Goal: Information Seeking & Learning: Learn about a topic

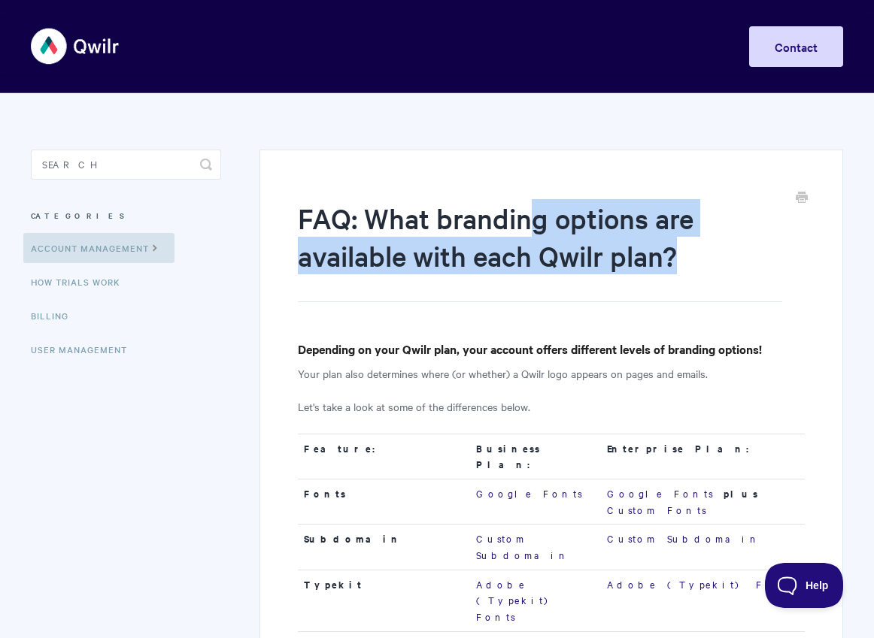
drag, startPoint x: 535, startPoint y: 219, endPoint x: 693, endPoint y: 256, distance: 162.3
click at [693, 256] on h1 "FAQ: What branding options are available with each Qwilr plan?" at bounding box center [540, 250] width 484 height 103
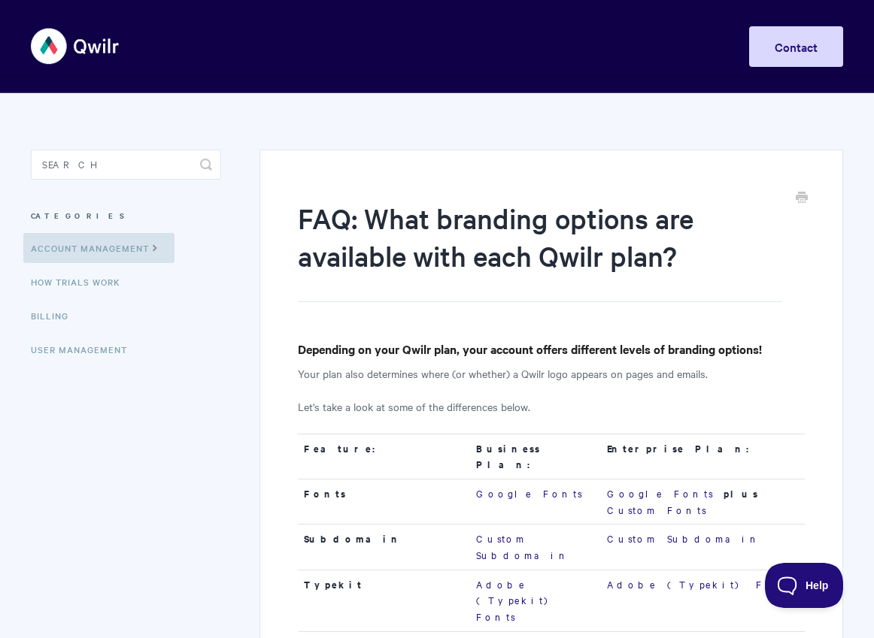
click at [693, 259] on h1 "FAQ: What branding options are available with each Qwilr plan?" at bounding box center [540, 250] width 484 height 103
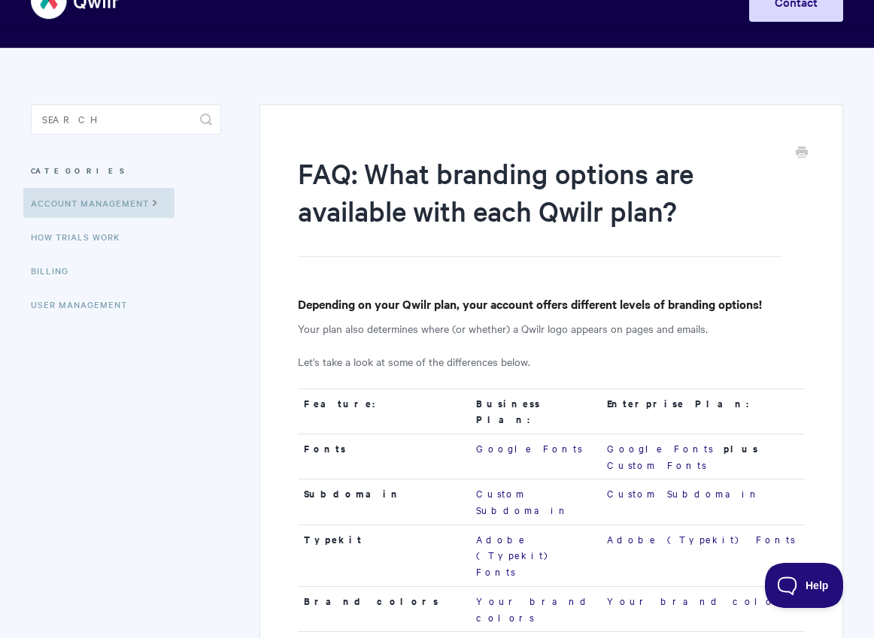
scroll to position [115, 0]
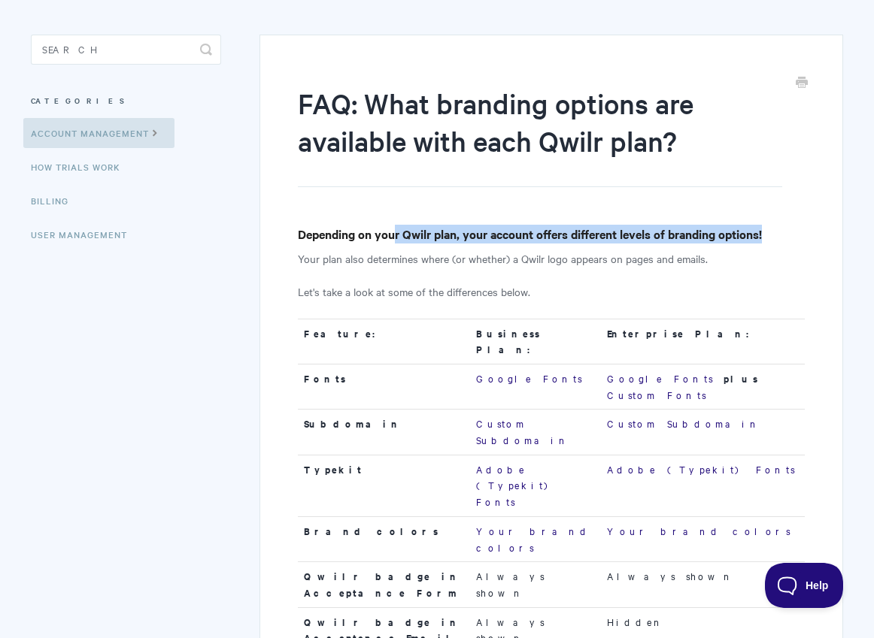
drag, startPoint x: 519, startPoint y: 239, endPoint x: 778, endPoint y: 233, distance: 259.5
click at [778, 233] on h4 "Depending on your Qwilr plan, your account offers different levels of branding …" at bounding box center [551, 234] width 507 height 19
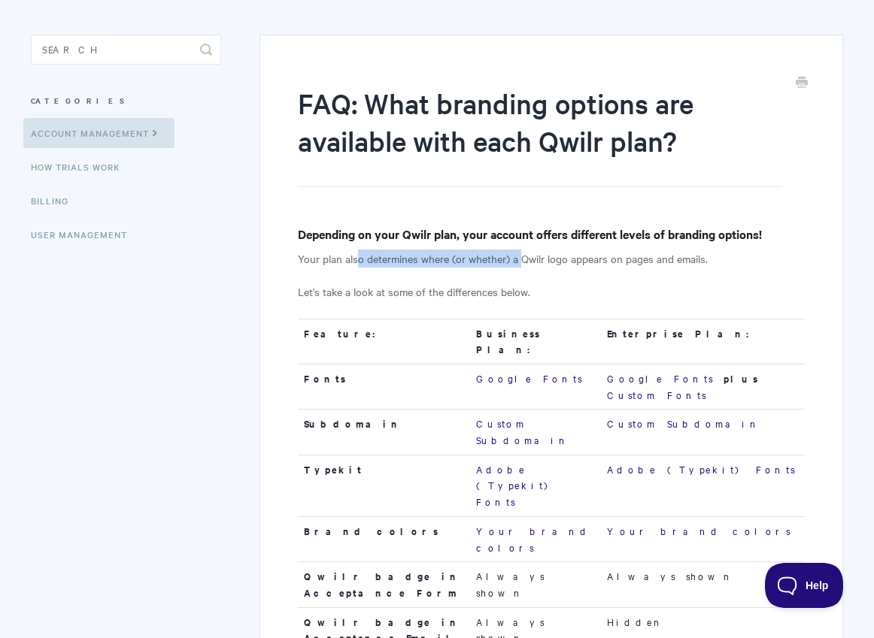
drag, startPoint x: 357, startPoint y: 262, endPoint x: 522, endPoint y: 262, distance: 164.7
click at [522, 262] on p "Your plan also determines where (or whether) a Qwilr logo appears on pages and …" at bounding box center [551, 259] width 507 height 18
drag, startPoint x: 392, startPoint y: 297, endPoint x: 557, endPoint y: 300, distance: 164.7
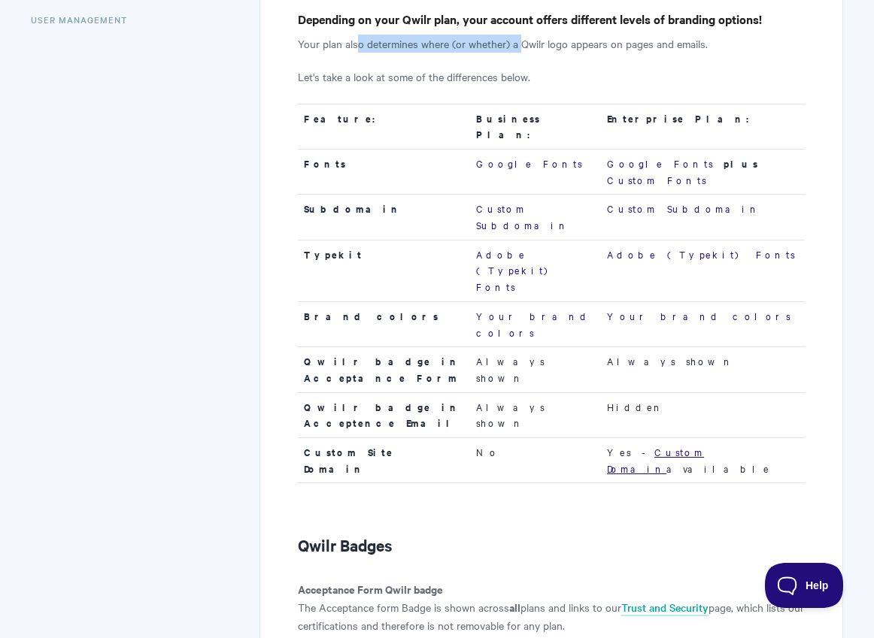
scroll to position [325, 0]
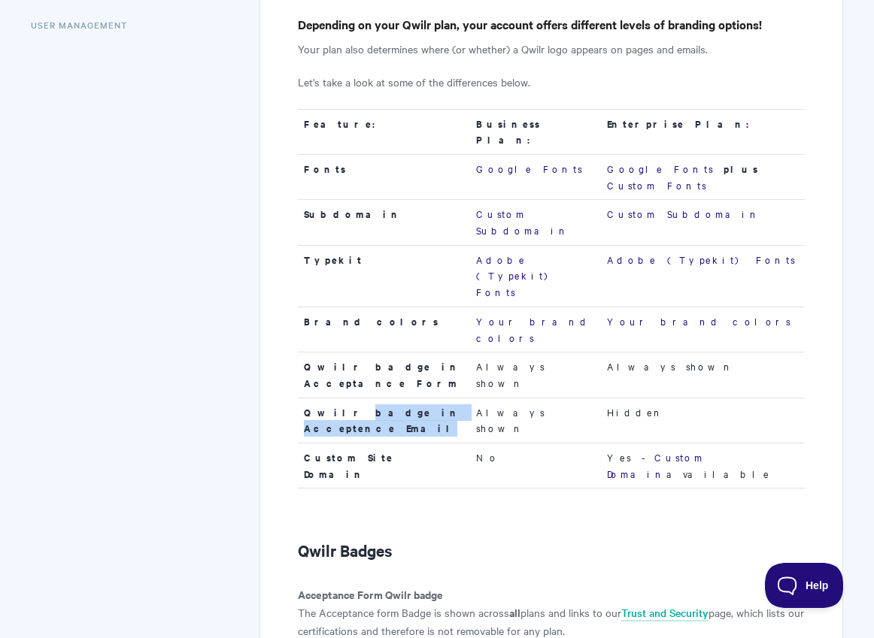
drag, startPoint x: 394, startPoint y: 299, endPoint x: 458, endPoint y: 297, distance: 63.9
click at [458, 398] on td "Qwilr badge in Acceptence Email" at bounding box center [384, 420] width 172 height 45
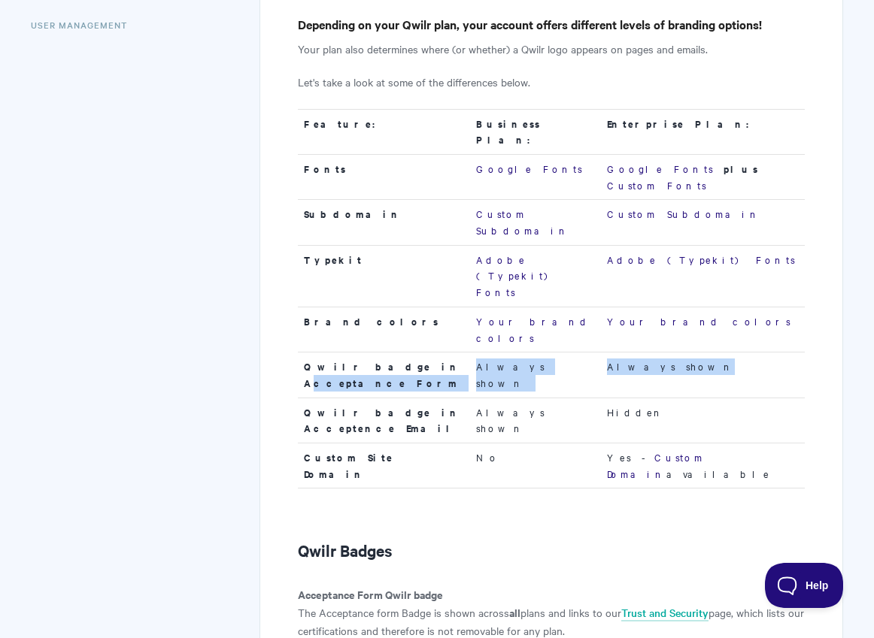
drag, startPoint x: 375, startPoint y: 277, endPoint x: 730, endPoint y: 273, distance: 354.9
click at [730, 353] on tr "Qwilr badge in Acceptance Form Always shown Always shown" at bounding box center [551, 375] width 507 height 45
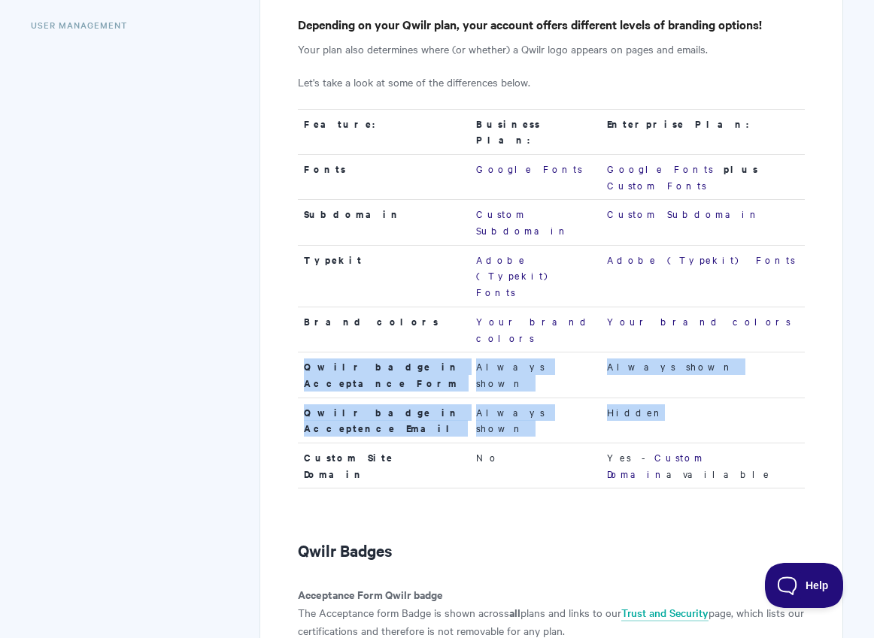
drag, startPoint x: 696, startPoint y: 296, endPoint x: 307, endPoint y: 266, distance: 389.8
click at [307, 266] on tbody "Feature: Business Plan: Enterprise Plan: Fonts Google Fonts Google Fonts plus C…" at bounding box center [551, 305] width 507 height 392
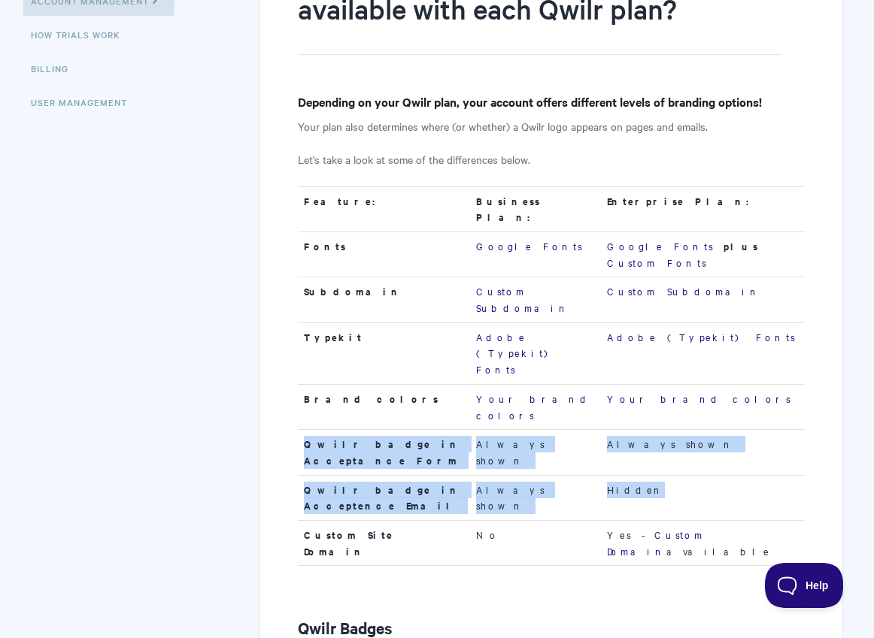
scroll to position [88, 0]
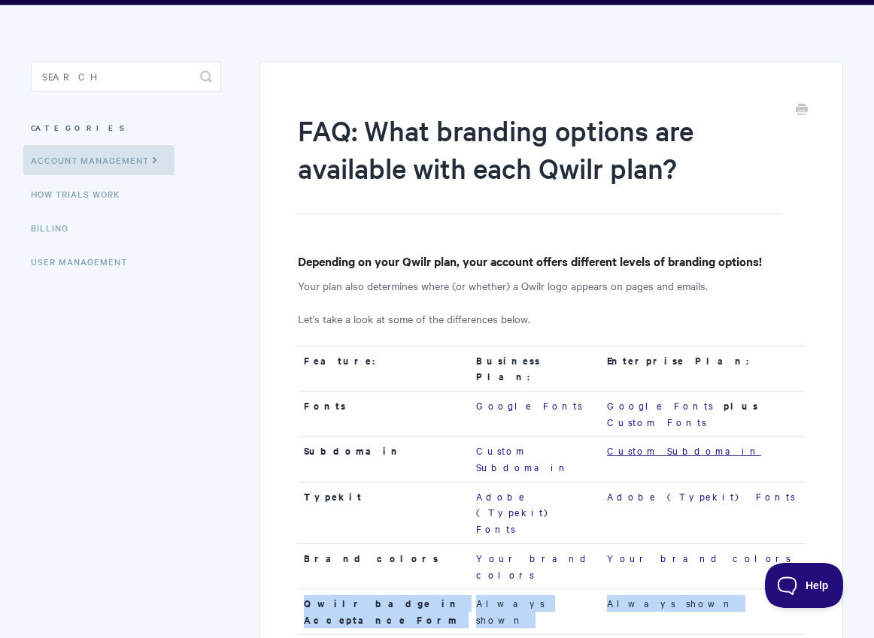
click at [682, 444] on link "Custom Subdomain" at bounding box center [684, 451] width 154 height 14
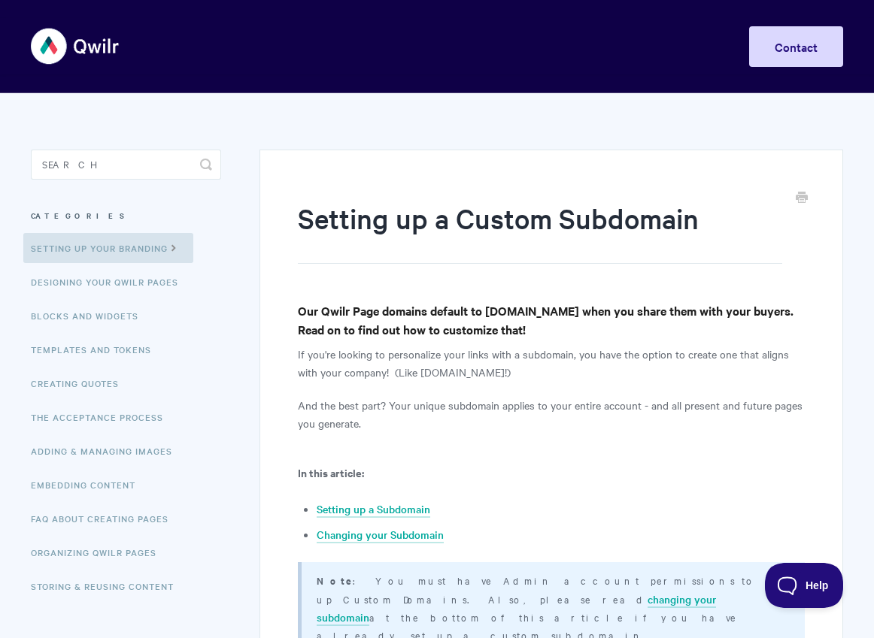
click at [389, 226] on h1 "Setting up a Custom Subdomain" at bounding box center [540, 231] width 484 height 65
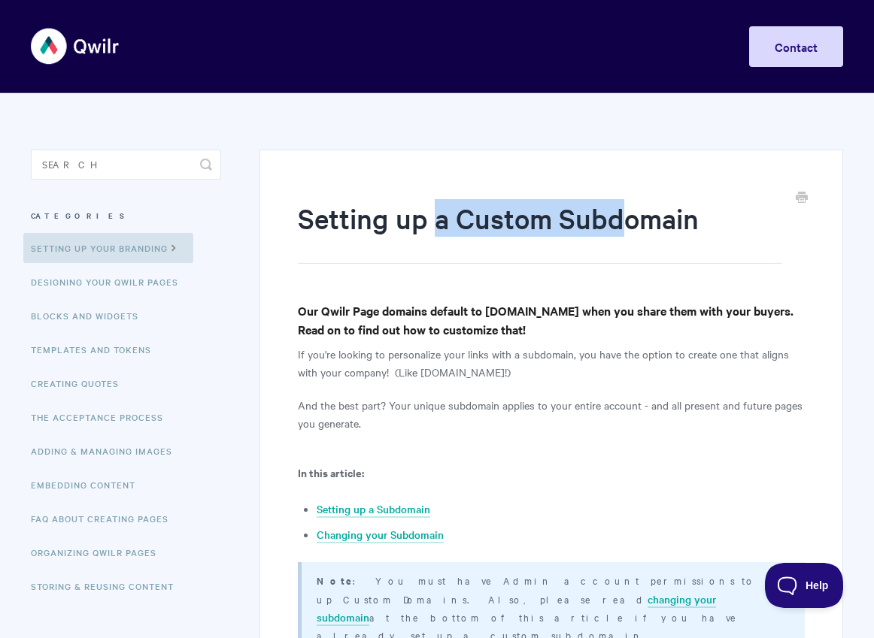
drag, startPoint x: 445, startPoint y: 221, endPoint x: 617, endPoint y: 239, distance: 173.1
click at [628, 226] on h1 "Setting up a Custom Subdomain" at bounding box center [540, 231] width 484 height 65
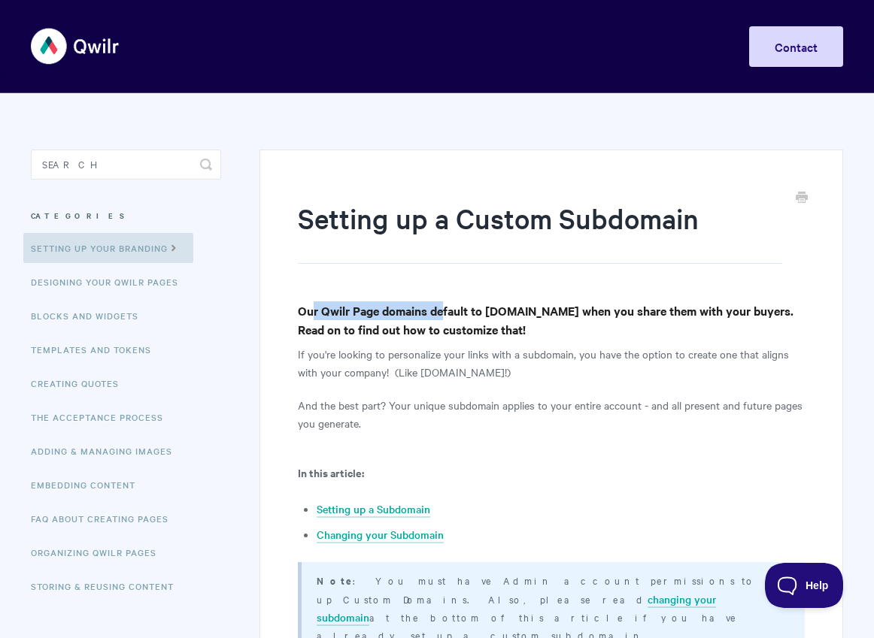
drag, startPoint x: 314, startPoint y: 314, endPoint x: 444, endPoint y: 311, distance: 129.4
click at [444, 311] on h4 "Our Qwilr Page domains default to pages.qwilr.com when you share them with your…" at bounding box center [551, 321] width 507 height 38
click at [362, 314] on h4 "Our Qwilr Page domains default to pages.qwilr.com when you share them with your…" at bounding box center [551, 321] width 507 height 38
drag, startPoint x: 411, startPoint y: 309, endPoint x: 567, endPoint y: 377, distance: 170.0
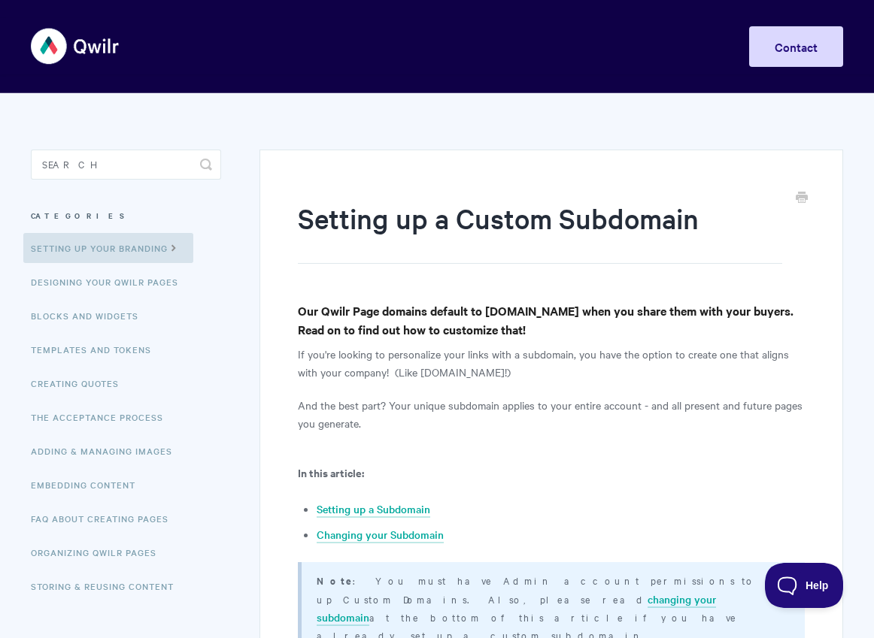
click at [567, 377] on p "If you're looking to personalize your links with a subdomain, you have the opti…" at bounding box center [551, 363] width 507 height 36
drag, startPoint x: 512, startPoint y: 377, endPoint x: 368, endPoint y: 375, distance: 143.6
click at [368, 375] on p "If you're looking to personalize your links with a subdomain, you have the opti…" at bounding box center [551, 363] width 507 height 36
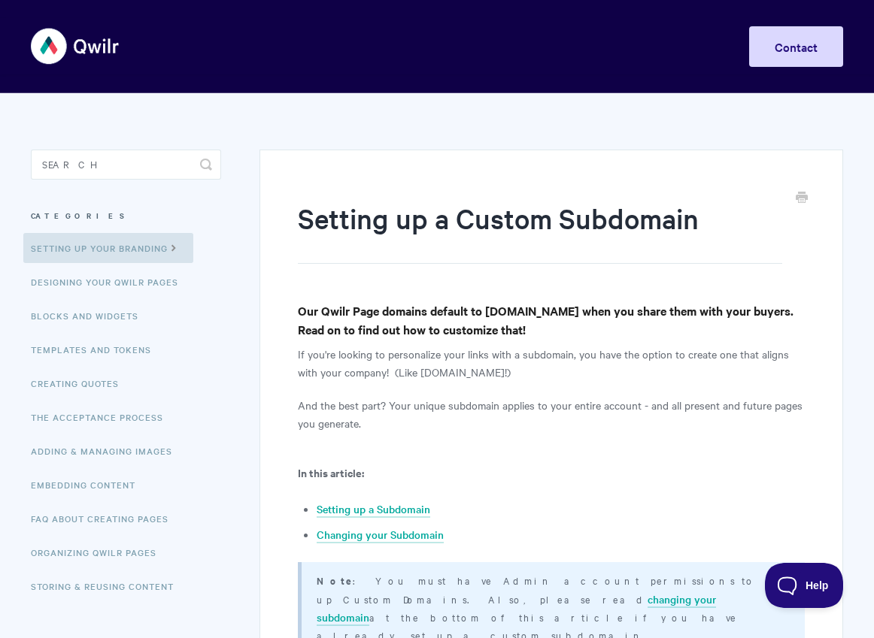
drag, startPoint x: 495, startPoint y: 411, endPoint x: 548, endPoint y: 418, distance: 53.9
click at [548, 418] on p "And the best part? Your unique subdomain applies to your entire account - and a…" at bounding box center [551, 414] width 507 height 36
drag, startPoint x: 547, startPoint y: 418, endPoint x: 496, endPoint y: 405, distance: 52.9
click at [496, 405] on p "And the best part? Your unique subdomain applies to your entire account - and a…" at bounding box center [551, 414] width 507 height 36
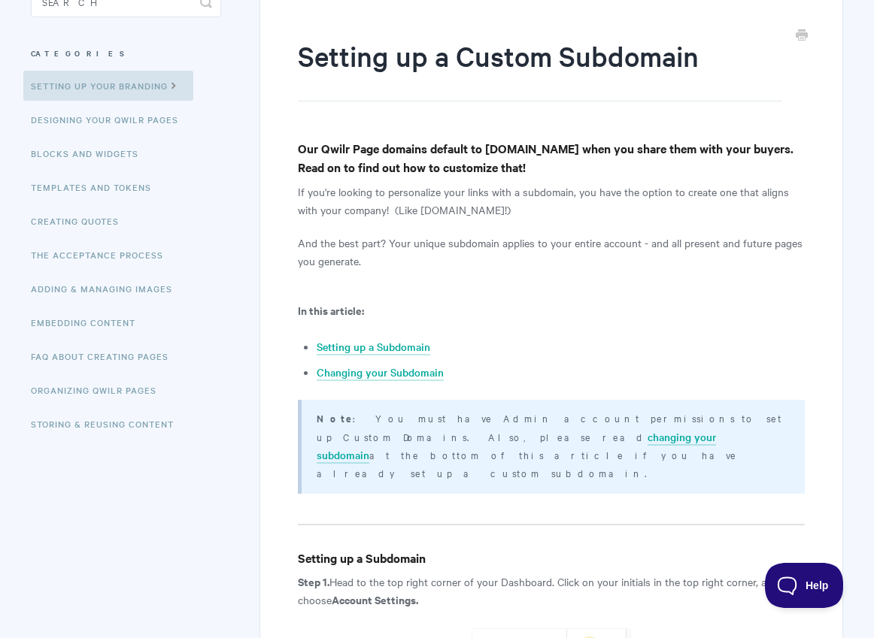
scroll to position [175, 0]
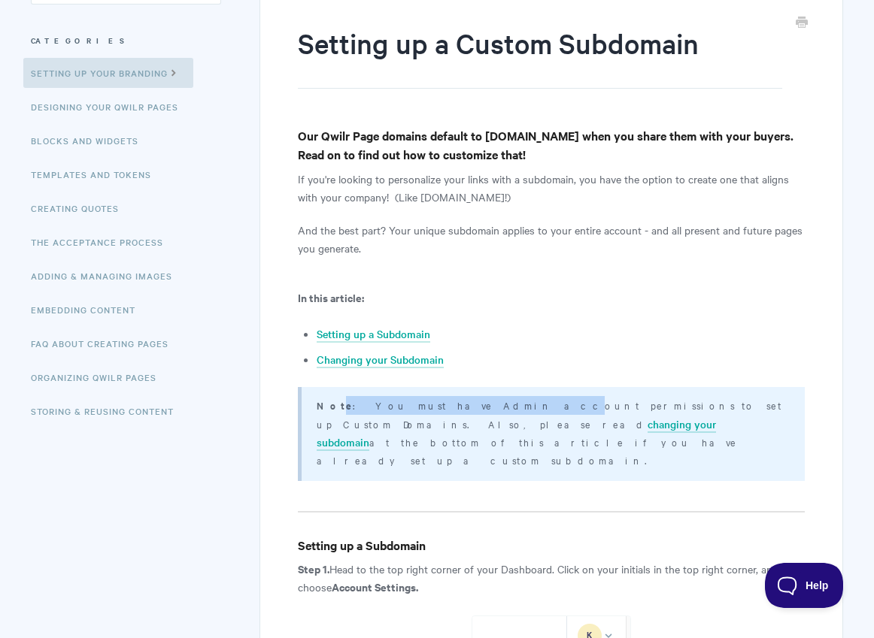
drag, startPoint x: 448, startPoint y: 406, endPoint x: 332, endPoint y: 407, distance: 116.5
click at [332, 407] on p "Note : You must have Admin account permissions to set up Custom Domains. Also, …" at bounding box center [551, 432] width 469 height 73
click at [455, 410] on p "Note : You must have Admin account permissions to set up Custom Domains. Also, …" at bounding box center [551, 432] width 469 height 73
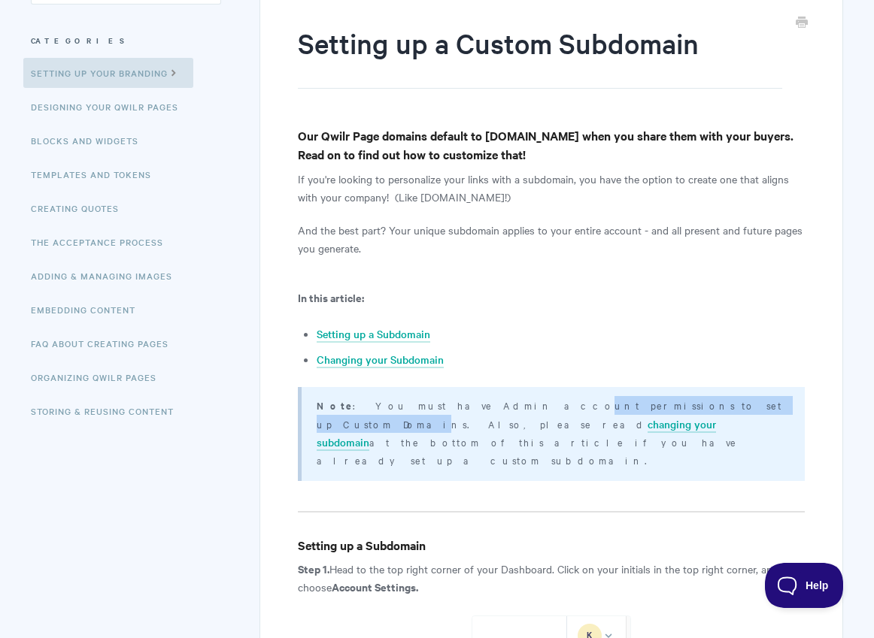
drag, startPoint x: 453, startPoint y: 408, endPoint x: 617, endPoint y: 407, distance: 163.9
click at [617, 407] on p "Note : You must have Admin account permissions to set up Custom Domains. Also, …" at bounding box center [551, 432] width 469 height 73
drag, startPoint x: 640, startPoint y: 403, endPoint x: 699, endPoint y: 421, distance: 61.4
click at [699, 421] on p "Note : You must have Admin account permissions to set up Custom Domains. Also, …" at bounding box center [551, 432] width 469 height 73
drag, startPoint x: 380, startPoint y: 229, endPoint x: 494, endPoint y: 247, distance: 115.7
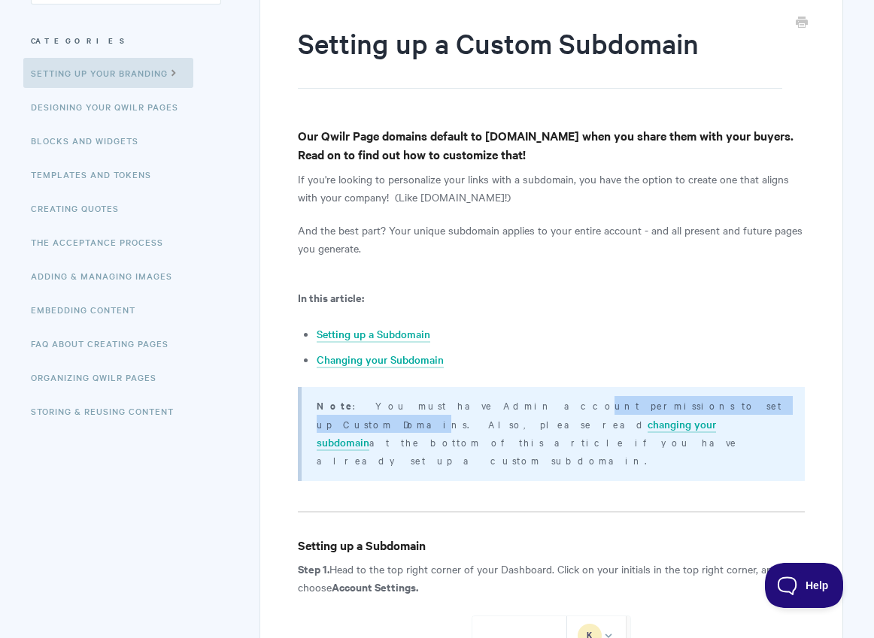
click at [494, 247] on p "And the best part? Your unique subdomain applies to your entire account - and a…" at bounding box center [551, 239] width 507 height 36
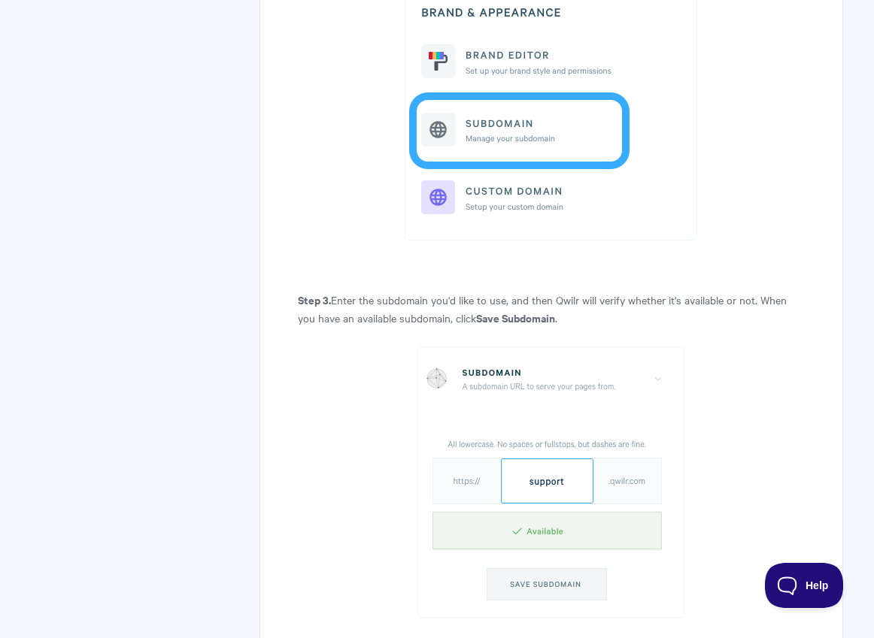
scroll to position [1228, 0]
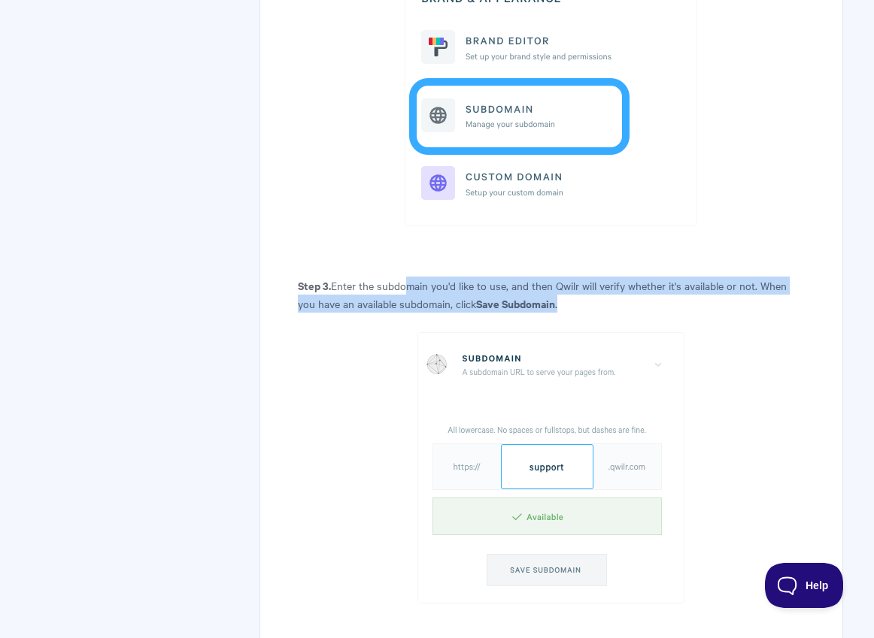
drag, startPoint x: 405, startPoint y: 250, endPoint x: 567, endPoint y: 264, distance: 163.0
click at [567, 277] on p "Step 3. Enter the subdomain you'd like to use, and then Qwilr will verify wheth…" at bounding box center [551, 295] width 507 height 36
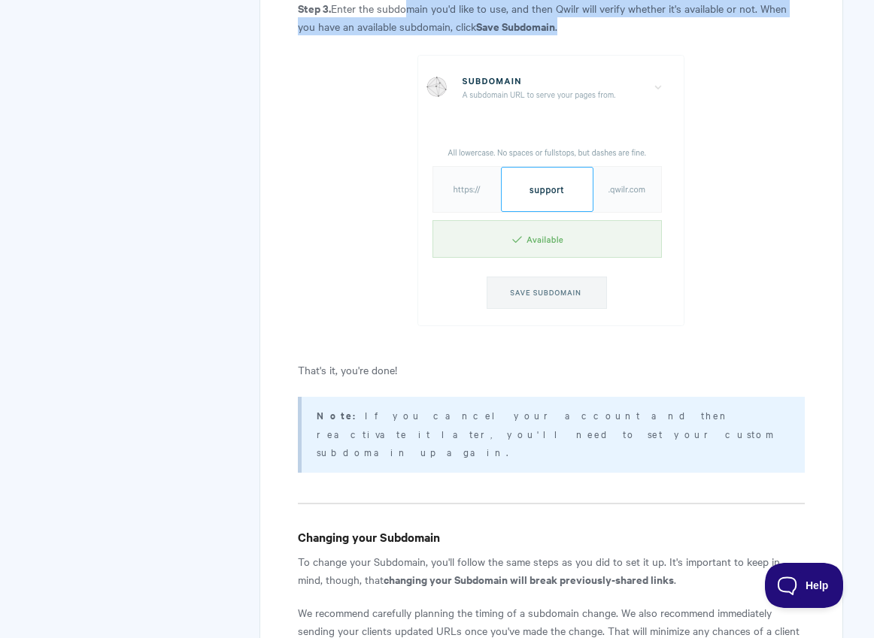
scroll to position [1530, 0]
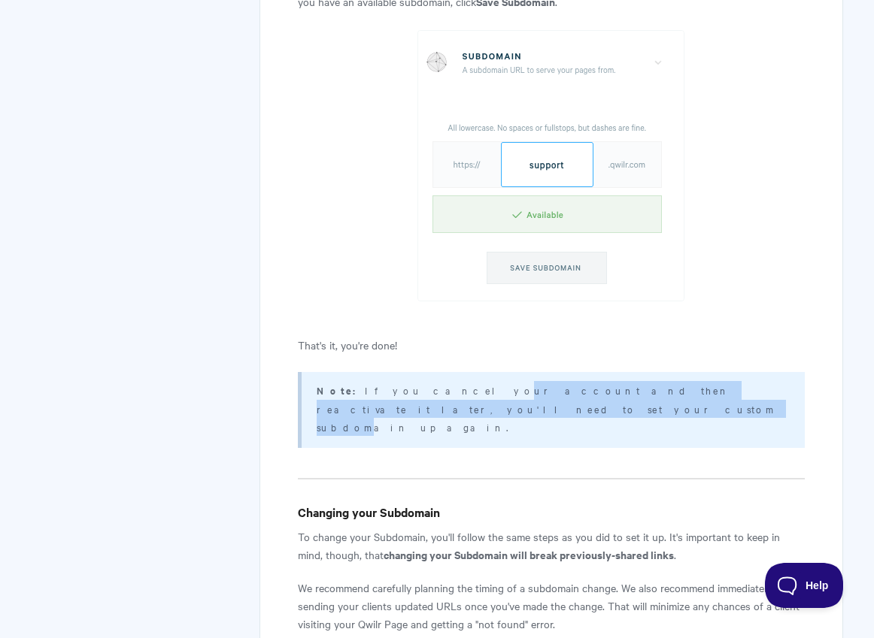
drag, startPoint x: 408, startPoint y: 353, endPoint x: 711, endPoint y: 350, distance: 303.0
click at [711, 381] on p "Note: If you cancel your account and then reactivate it later, you'll need to s…" at bounding box center [551, 408] width 469 height 55
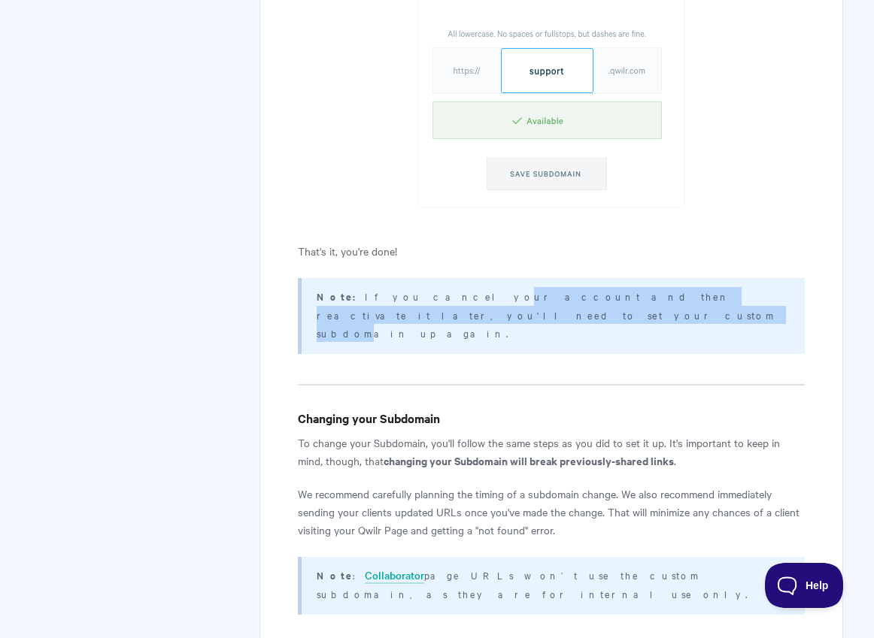
scroll to position [1632, 0]
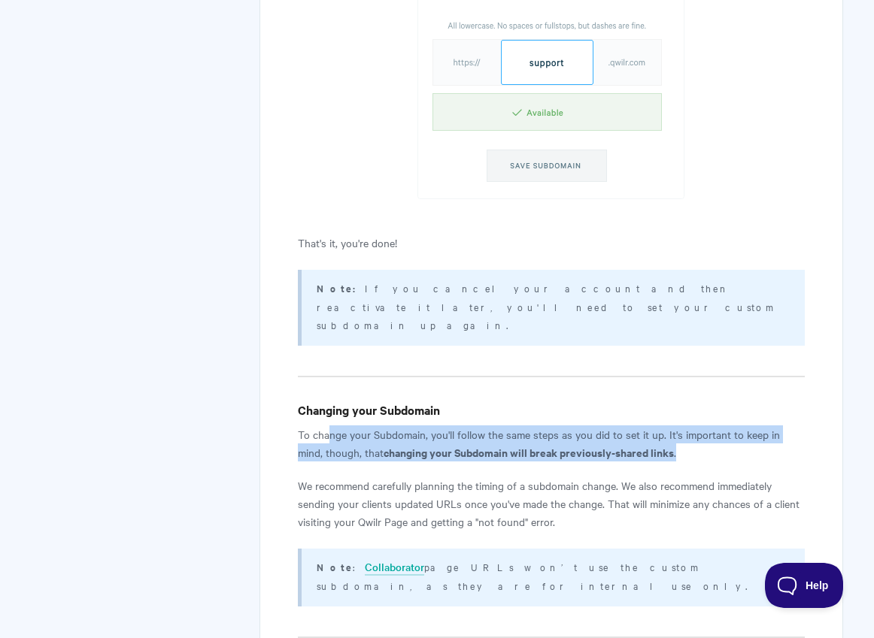
drag, startPoint x: 331, startPoint y: 361, endPoint x: 706, endPoint y: 377, distance: 375.6
click at [706, 426] on p "To change your Subdomain, you'll follow the same steps as you did to set it up.…" at bounding box center [551, 444] width 507 height 36
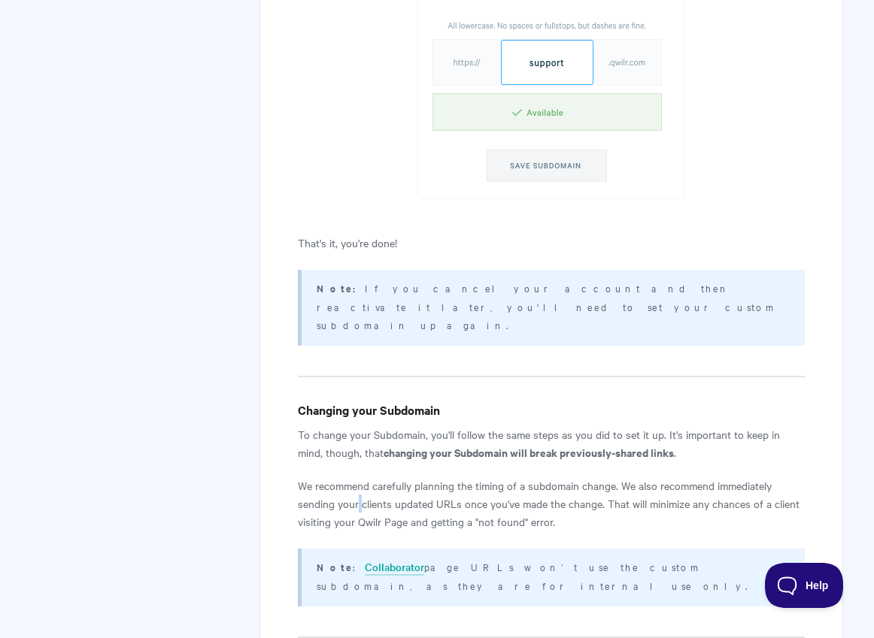
click at [356, 477] on p "We recommend carefully planning the timing of a subdomain change. We also recom…" at bounding box center [551, 504] width 507 height 54
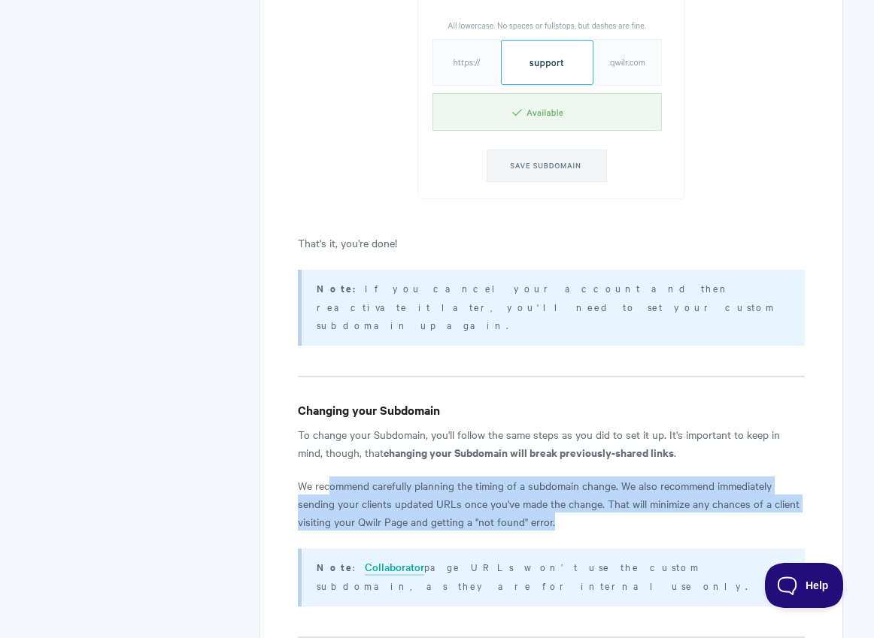
drag, startPoint x: 387, startPoint y: 409, endPoint x: 765, endPoint y: 459, distance: 381.6
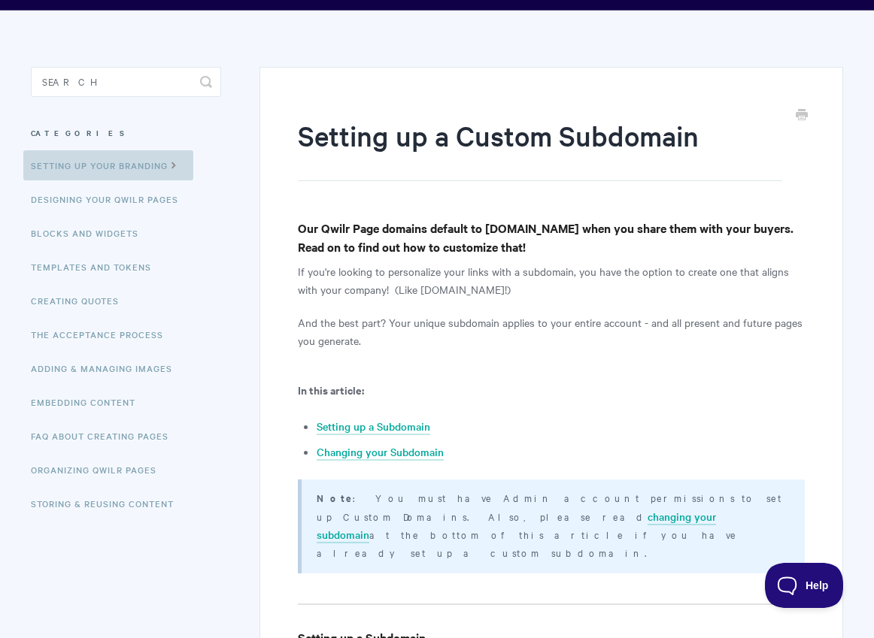
scroll to position [76, 0]
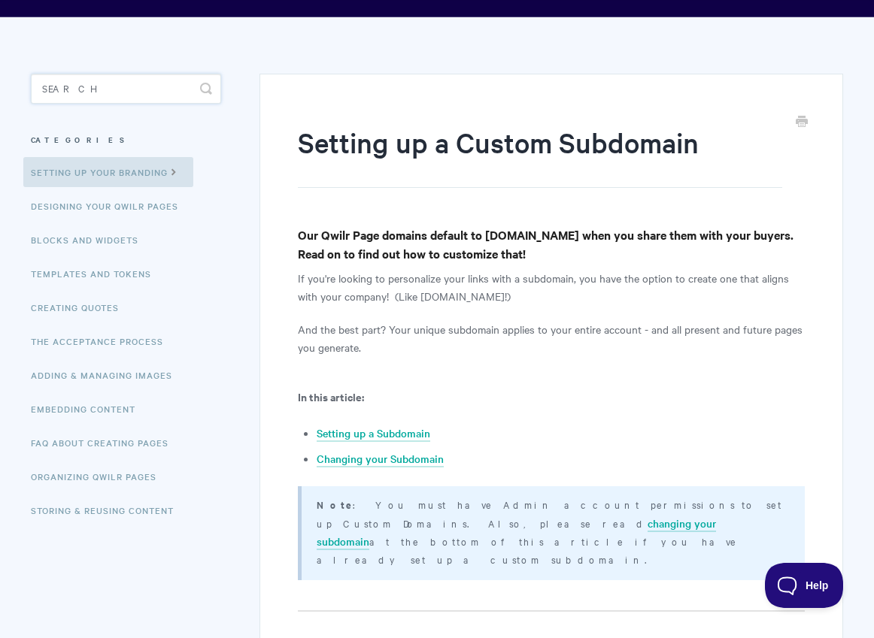
click at [126, 80] on input "Search" at bounding box center [126, 89] width 190 height 30
drag, startPoint x: 405, startPoint y: 270, endPoint x: 561, endPoint y: 293, distance: 158.1
click at [566, 295] on p "If you're looking to personalize your links with a subdomain, you have the opti…" at bounding box center [551, 287] width 507 height 36
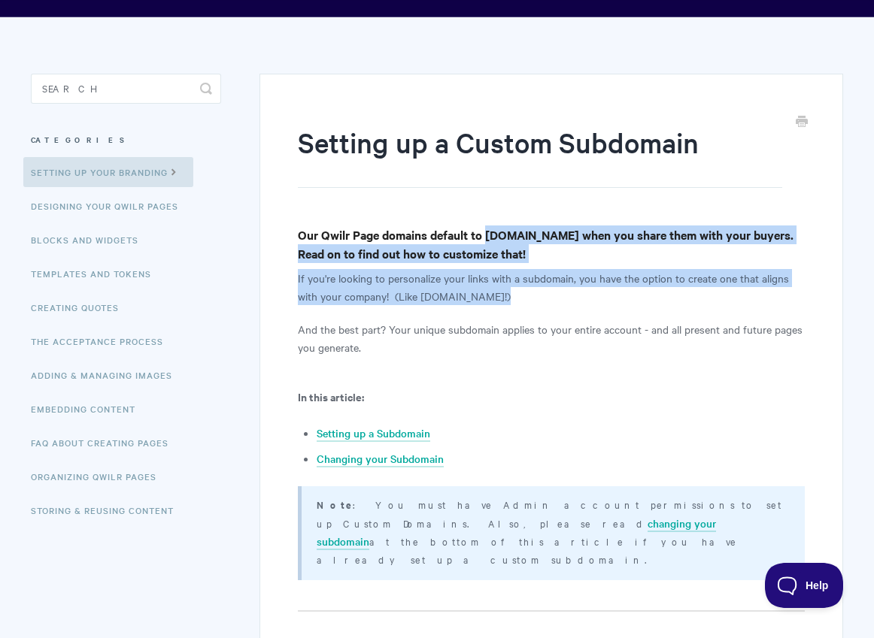
drag, startPoint x: 488, startPoint y: 232, endPoint x: 677, endPoint y: 364, distance: 230.1
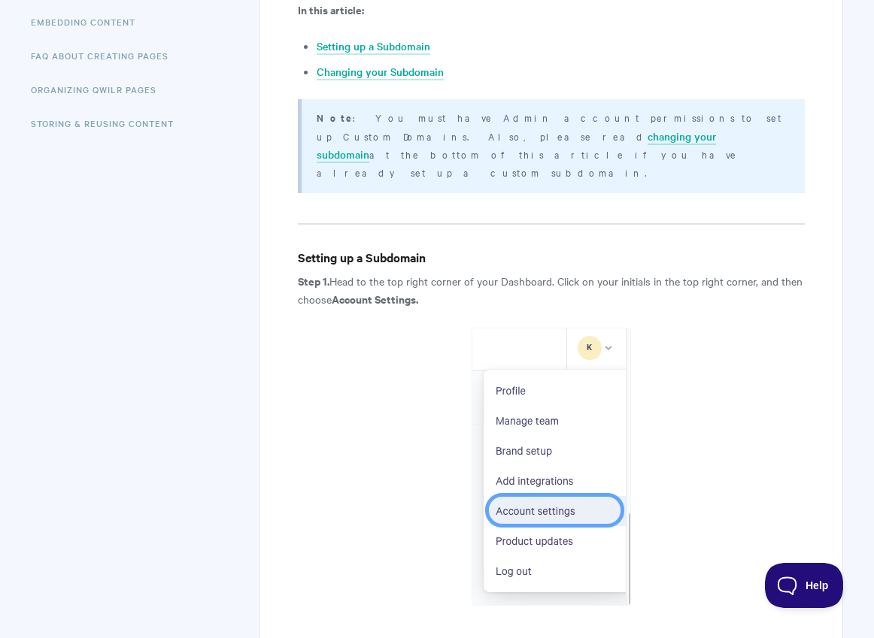
scroll to position [0, 0]
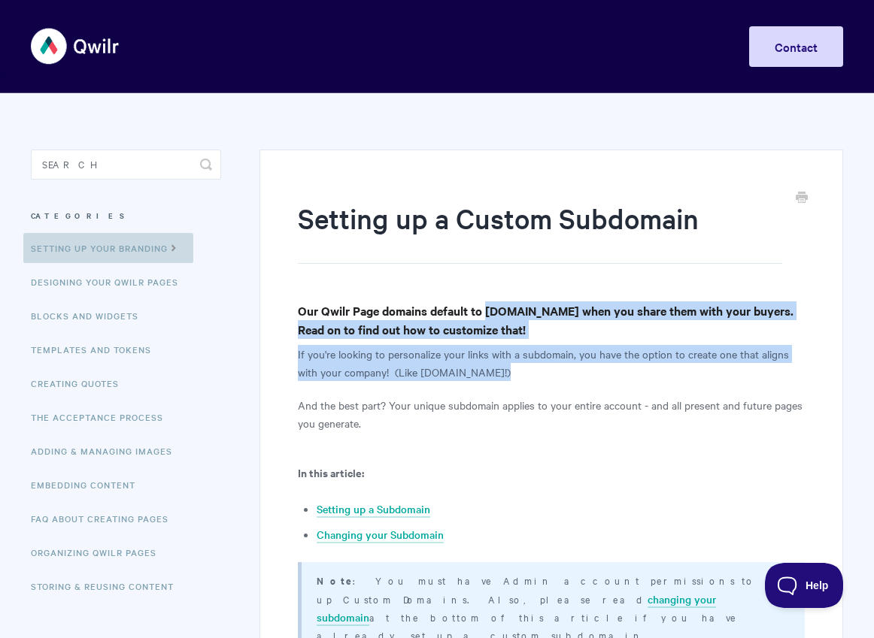
click at [158, 252] on link "Setting up your Branding" at bounding box center [108, 248] width 170 height 30
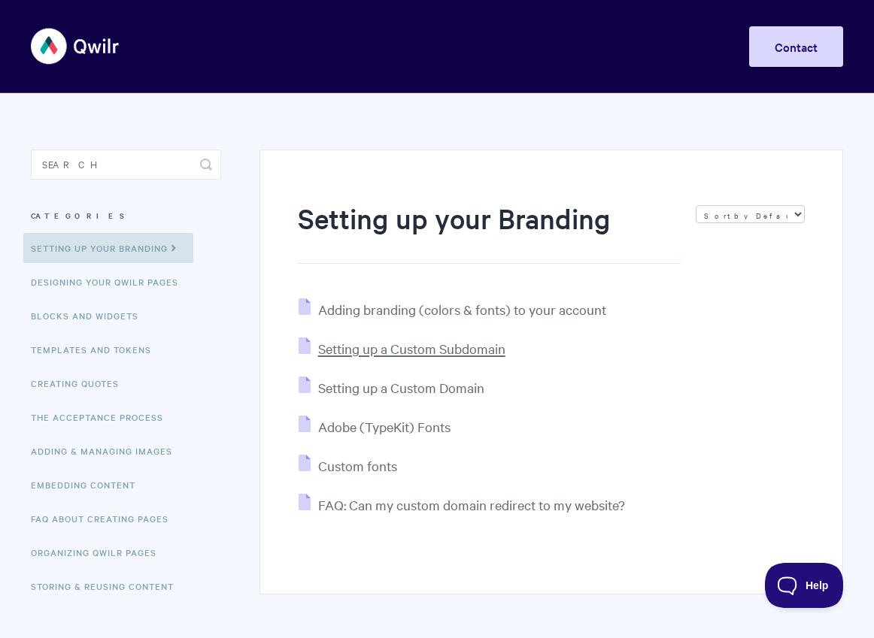
click at [457, 350] on span "Setting up a Custom Subdomain" at bounding box center [411, 348] width 187 height 17
click at [383, 383] on span "Setting up a Custom Domain" at bounding box center [401, 387] width 166 height 17
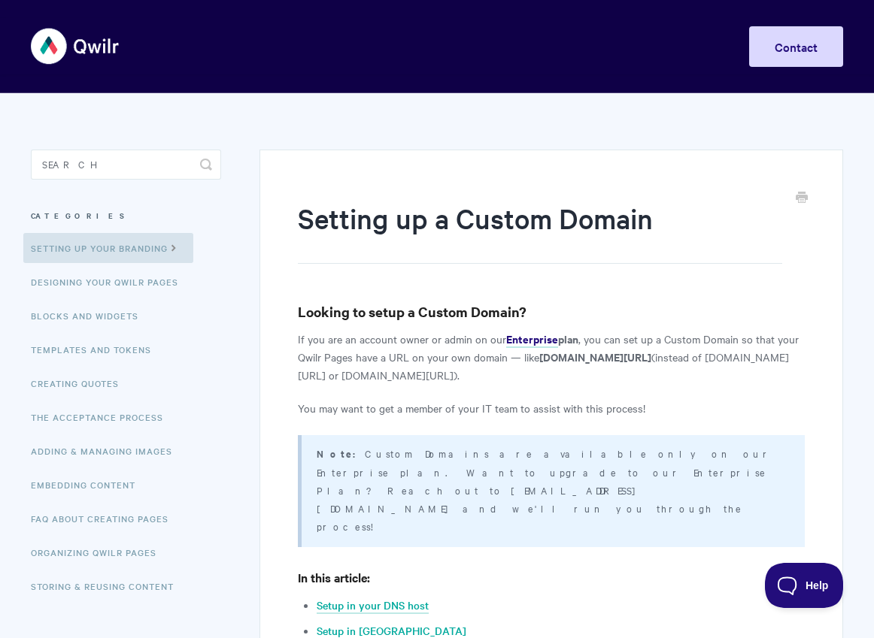
drag, startPoint x: 349, startPoint y: 338, endPoint x: 453, endPoint y: 342, distance: 104.6
click at [453, 342] on p "If you are an account owner or admin on our Enterprise plan , you can set up a …" at bounding box center [551, 357] width 507 height 54
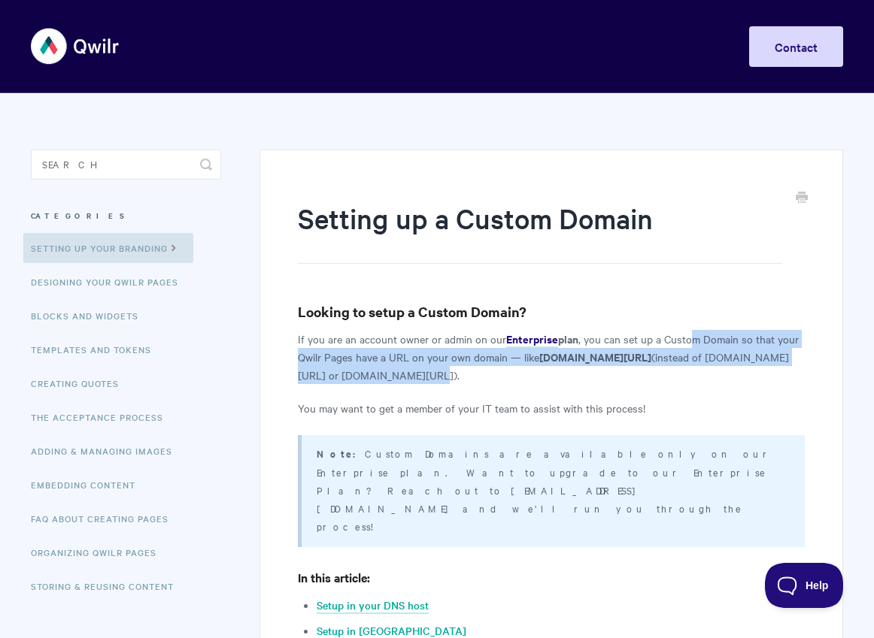
drag, startPoint x: 812, startPoint y: 334, endPoint x: 611, endPoint y: 375, distance: 205.0
click at [611, 375] on p "If you are an account owner or admin on our Enterprise plan , you can set up a …" at bounding box center [551, 357] width 507 height 54
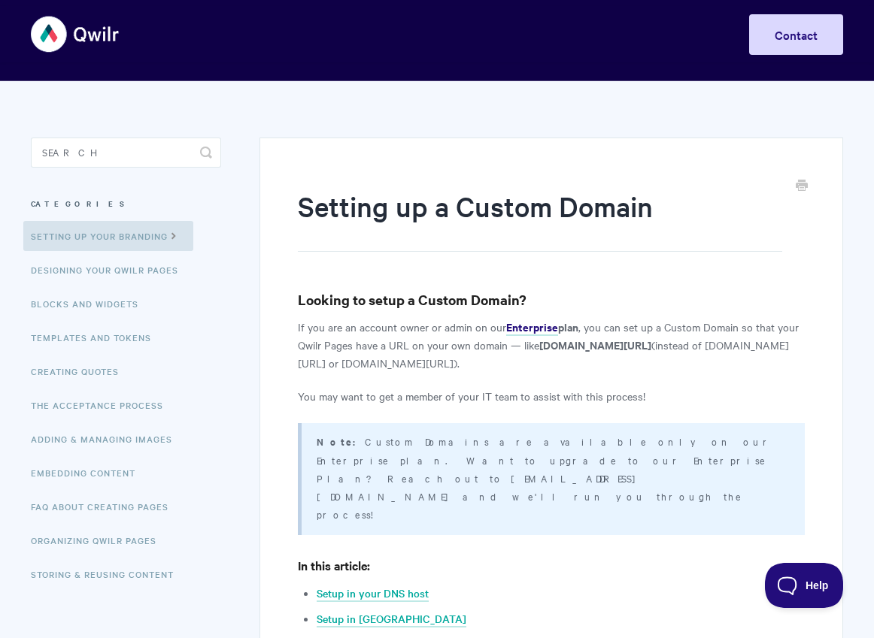
scroll to position [23, 0]
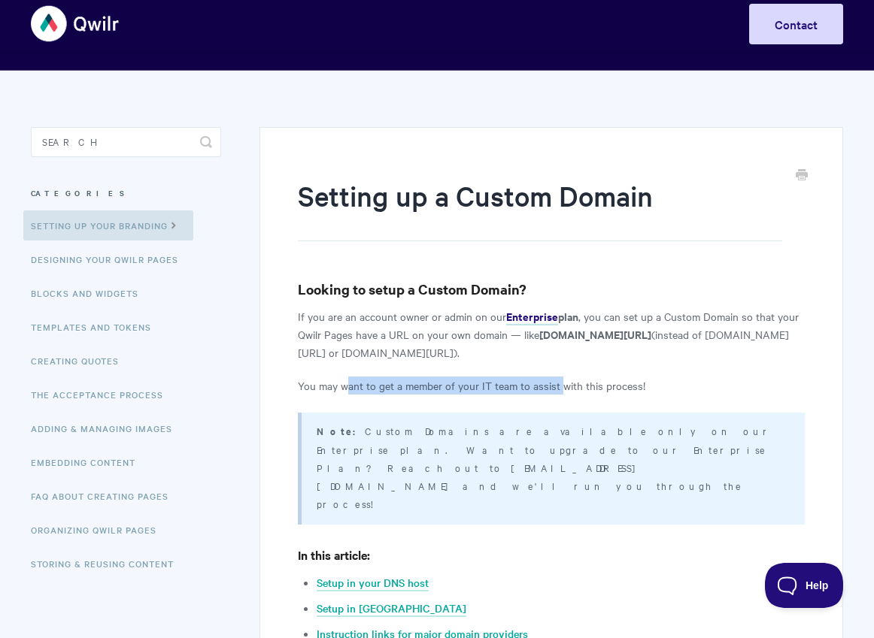
drag, startPoint x: 347, startPoint y: 388, endPoint x: 560, endPoint y: 383, distance: 212.8
click at [560, 383] on p "You may want to get a member of your IT team to assist with this process!" at bounding box center [551, 386] width 507 height 18
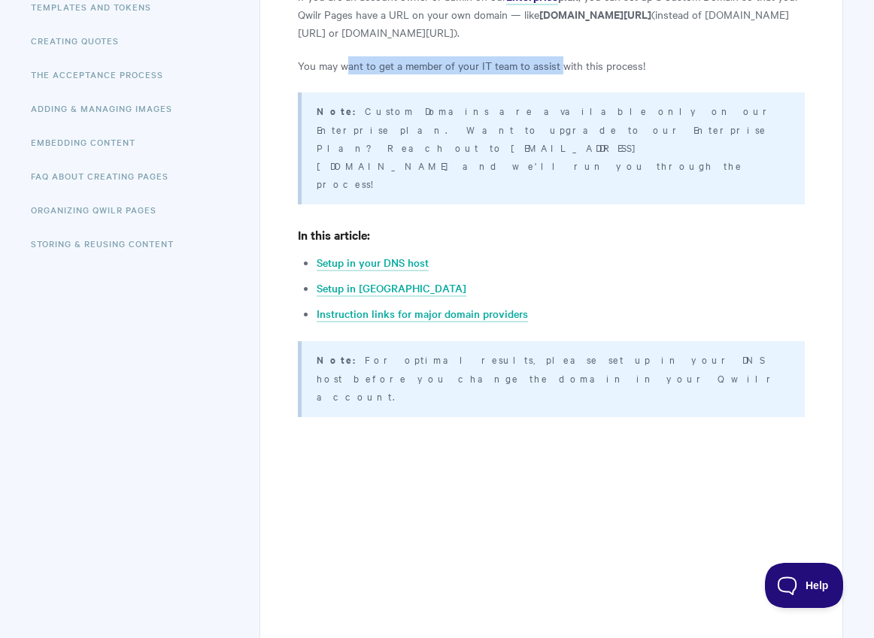
scroll to position [190, 0]
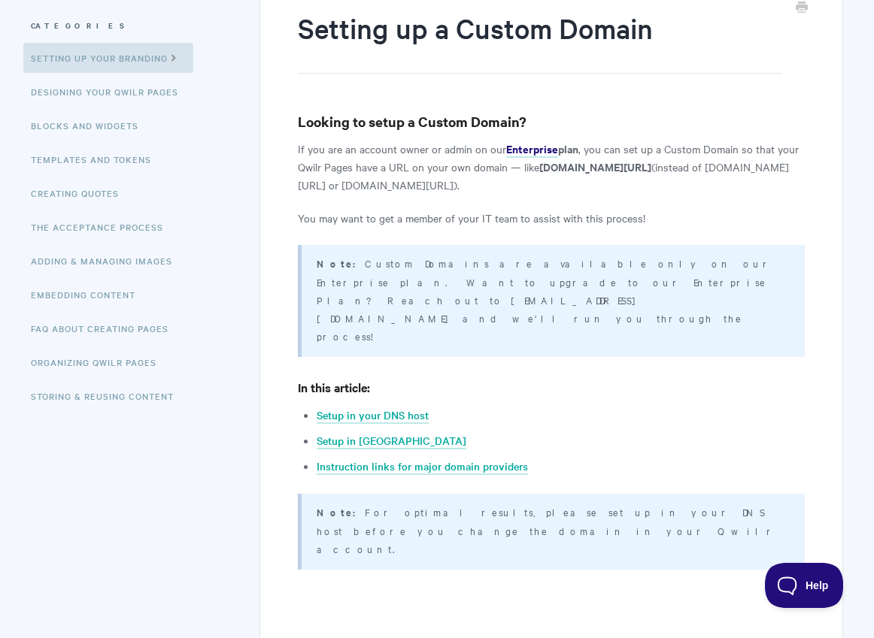
click at [659, 226] on p "You may want to get a member of your IT team to assist with this process!" at bounding box center [551, 218] width 507 height 18
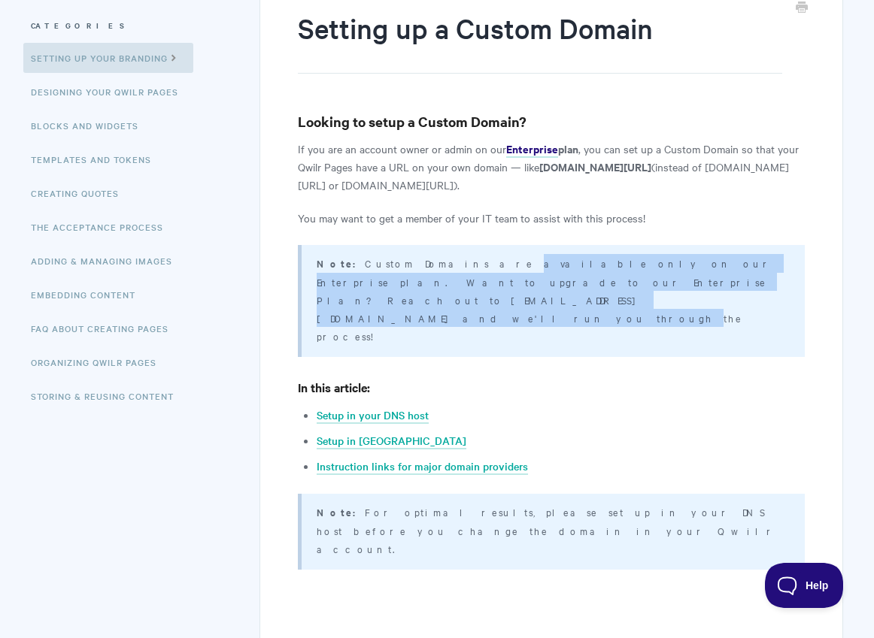
drag, startPoint x: 426, startPoint y: 271, endPoint x: 674, endPoint y: 280, distance: 249.1
click at [674, 280] on p "Note: Custom Domains are available only on our Enterprise plan. Want to upgrade…" at bounding box center [551, 299] width 469 height 91
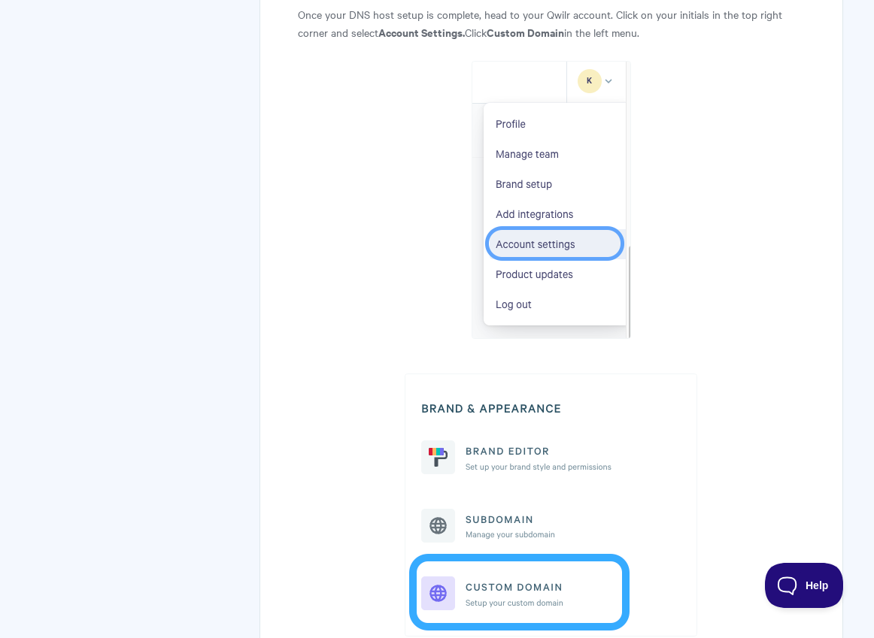
scroll to position [2069, 0]
